Goal: Navigation & Orientation: Understand site structure

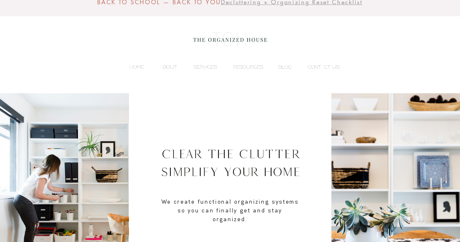
scroll to position [18, 0]
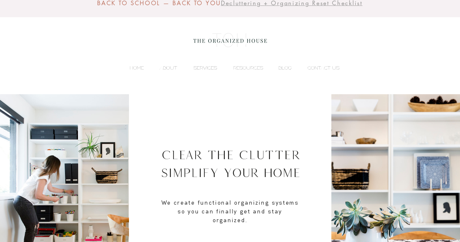
click at [208, 68] on p "SERVICES" at bounding box center [205, 68] width 30 height 10
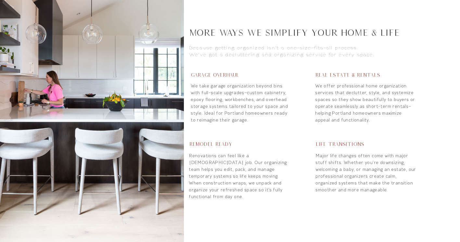
scroll to position [516, 0]
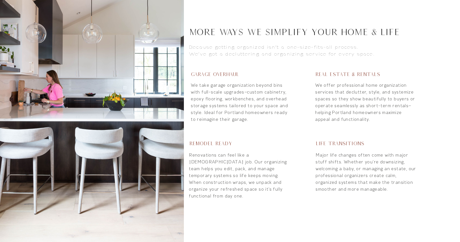
click at [320, 96] on p "We offer professional home organization services that declutter, style, and sys…" at bounding box center [366, 102] width 101 height 41
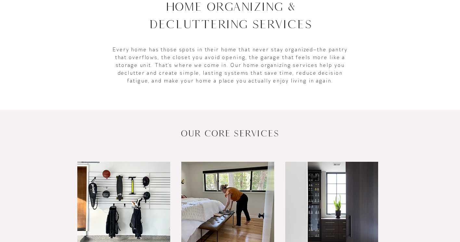
scroll to position [0, 0]
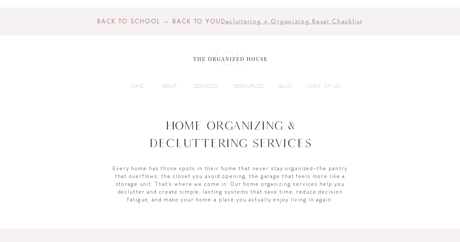
click at [167, 86] on p "ABOUT" at bounding box center [168, 86] width 24 height 10
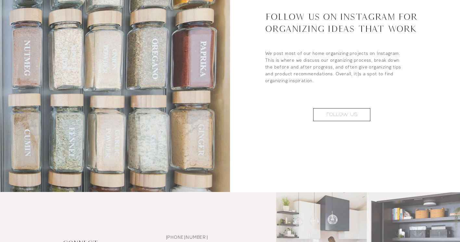
scroll to position [1317, 0]
